Goal: Task Accomplishment & Management: Manage account settings

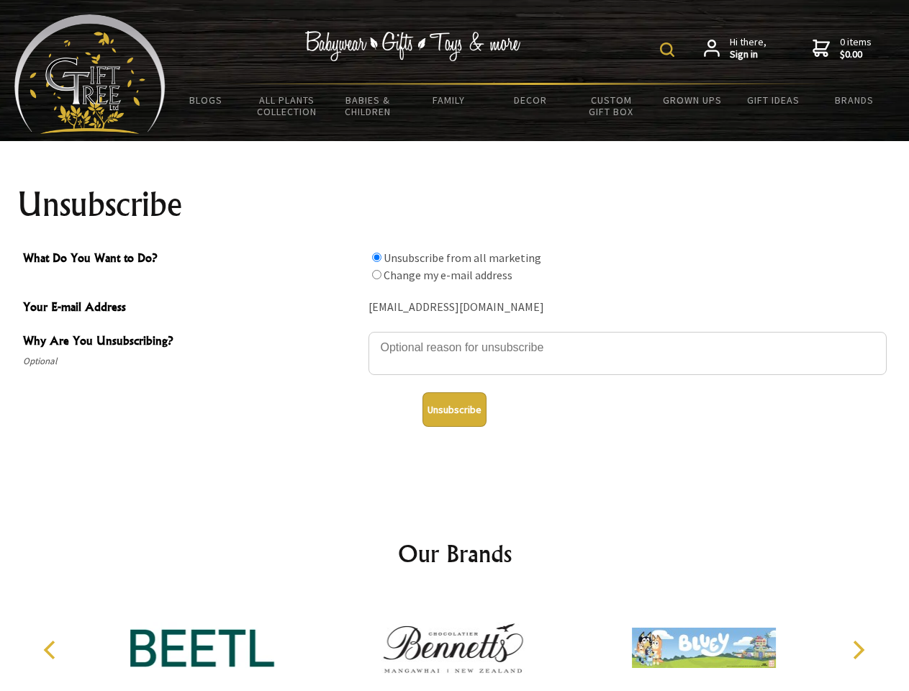
click at [669, 50] on img at bounding box center [667, 49] width 14 height 14
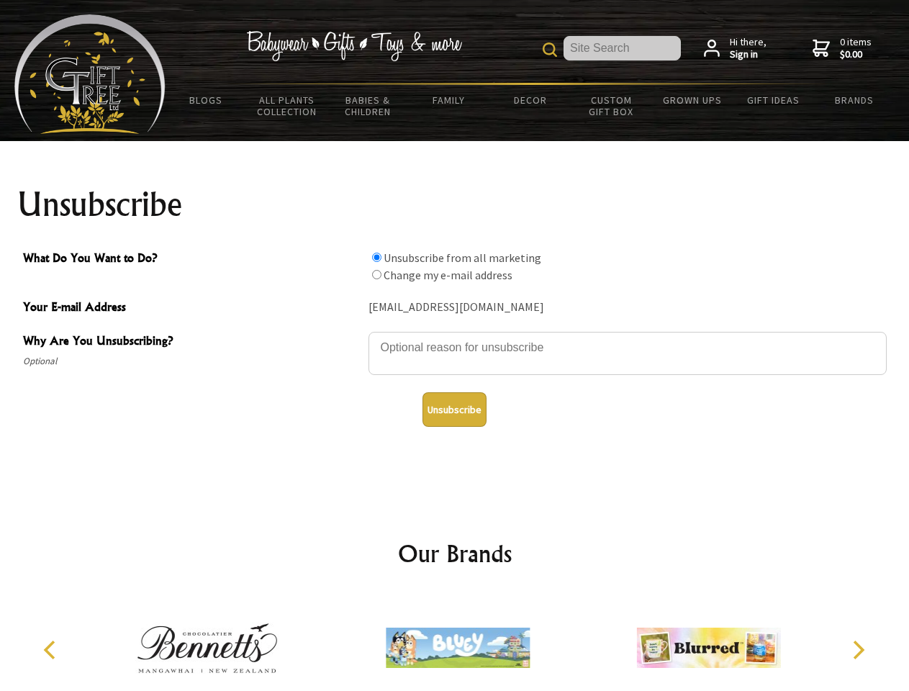
click at [455, 337] on textarea "Why Are You Unsubscribing?" at bounding box center [627, 353] width 518 height 43
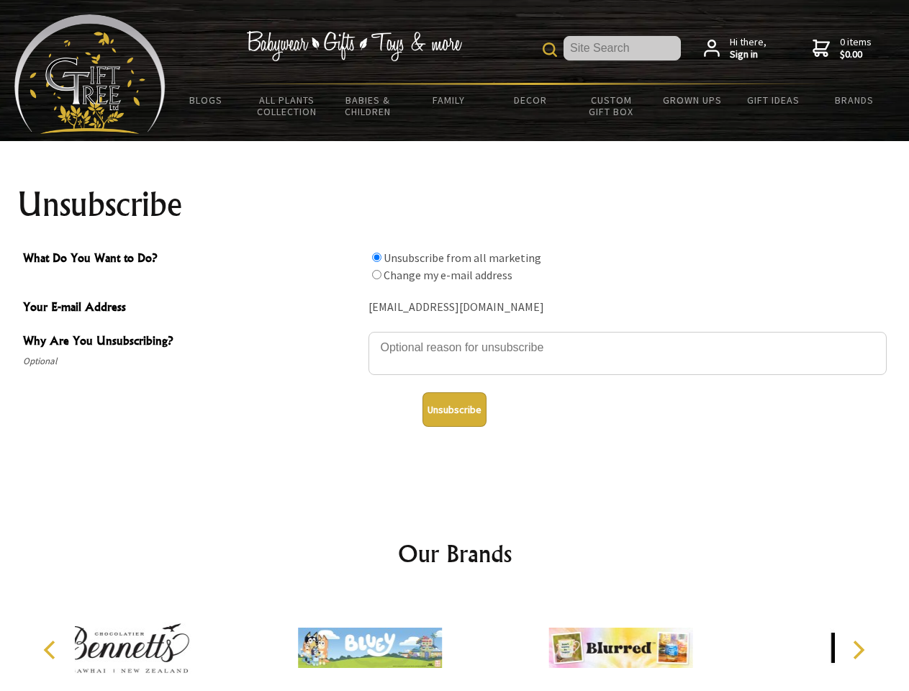
click at [376, 257] on input "What Do You Want to Do?" at bounding box center [376, 257] width 9 height 9
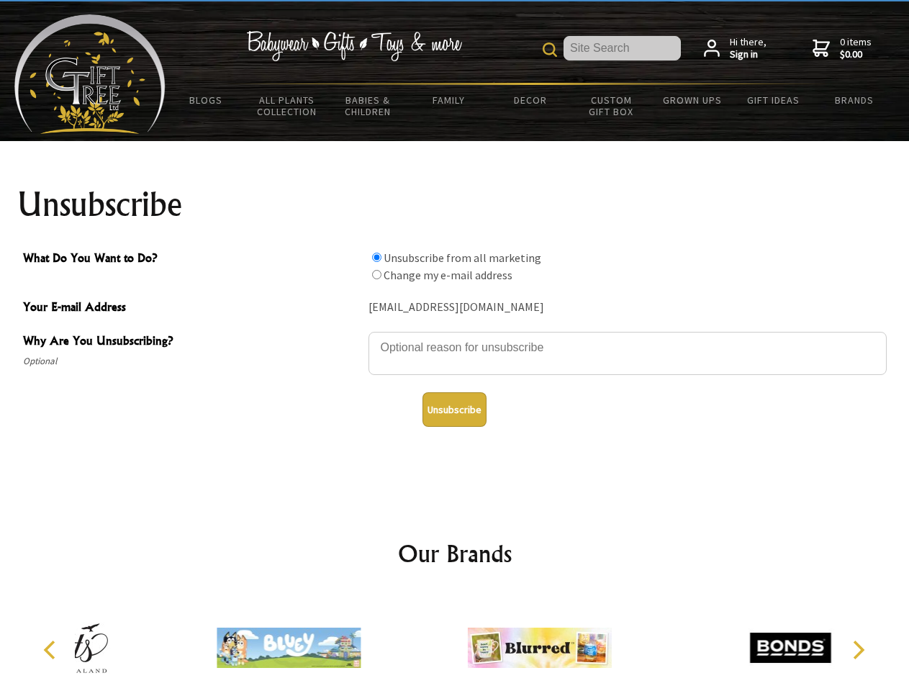
click at [376, 274] on input "What Do You Want to Do?" at bounding box center [376, 274] width 9 height 9
radio input "true"
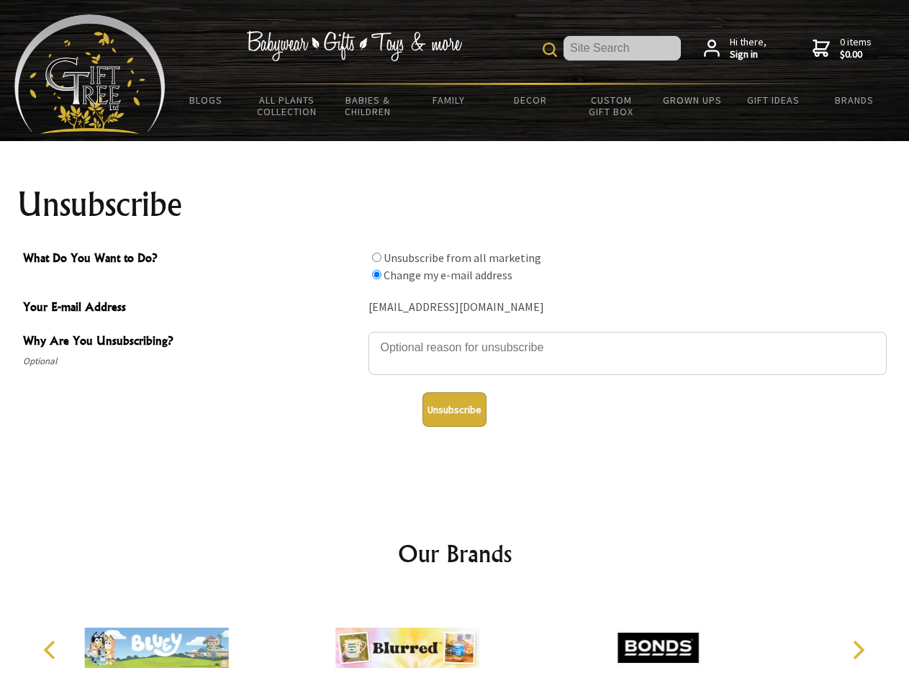
click at [454, 409] on button "Unsubscribe" at bounding box center [454, 409] width 64 height 35
click at [52, 650] on icon "Previous" at bounding box center [51, 649] width 19 height 19
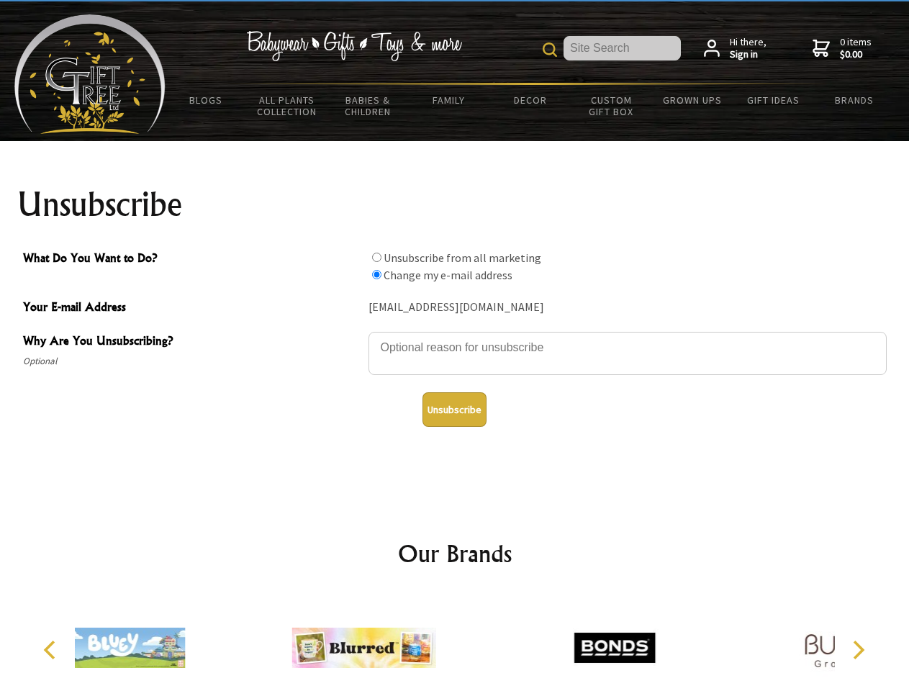
click at [858, 650] on icon "Next" at bounding box center [856, 649] width 19 height 19
